Goal: Navigation & Orientation: Find specific page/section

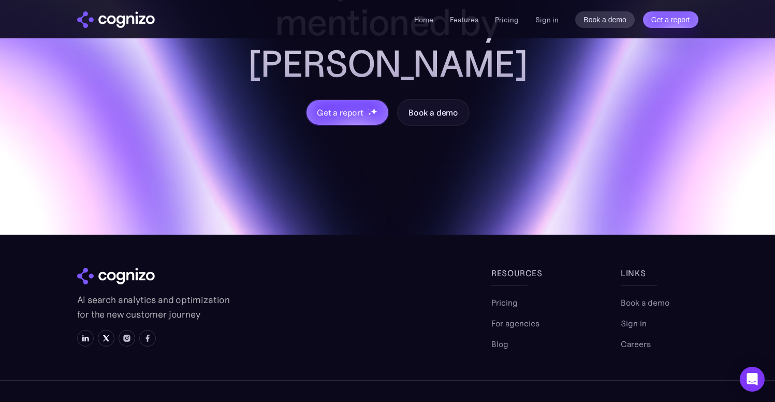
scroll to position [4162, 0]
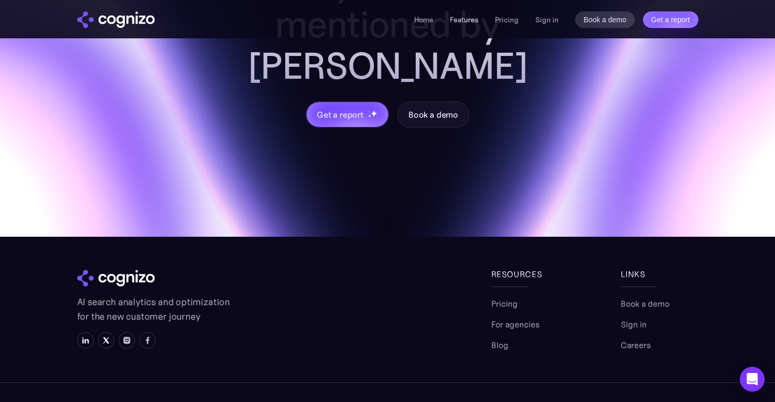
click at [466, 16] on link "Features" at bounding box center [464, 19] width 28 height 9
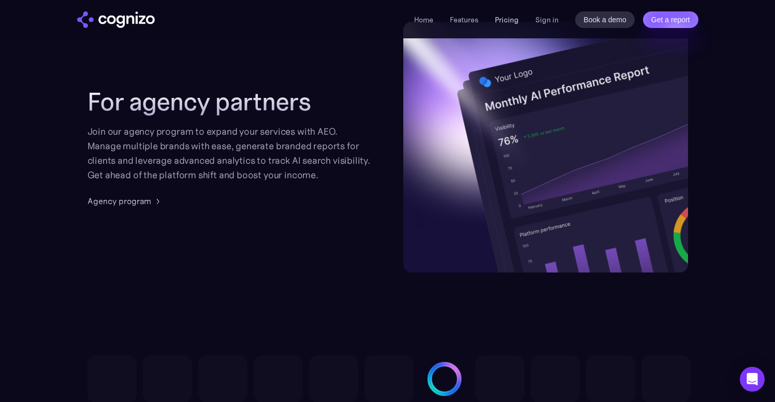
click at [517, 19] on link "Pricing" at bounding box center [507, 19] width 24 height 9
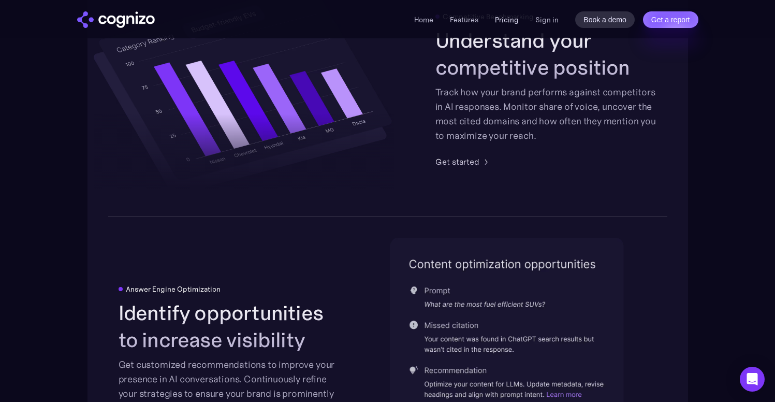
scroll to position [1848, 0]
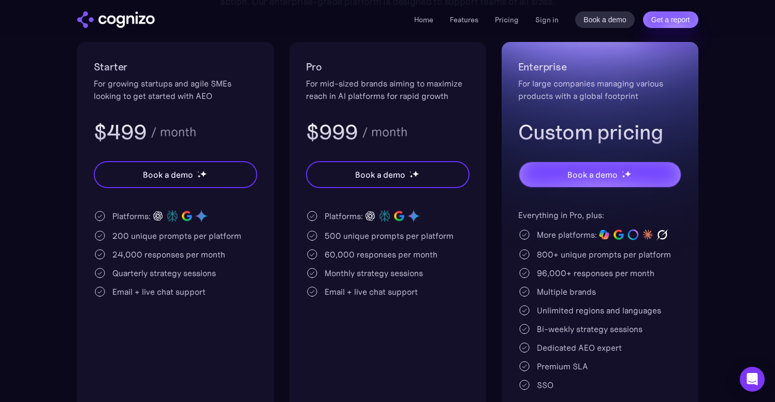
scroll to position [229, 0]
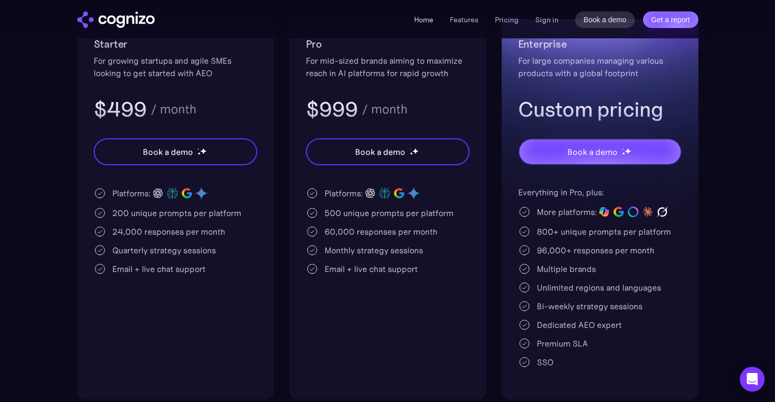
click at [430, 16] on link "Home" at bounding box center [423, 19] width 19 height 9
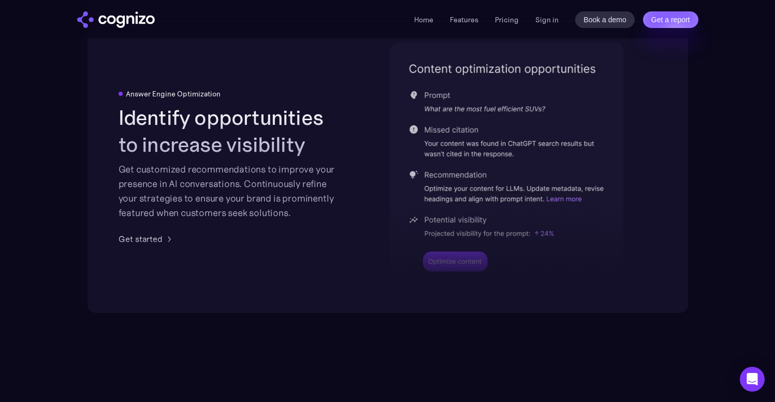
scroll to position [2244, 0]
